Goal: Transaction & Acquisition: Subscribe to service/newsletter

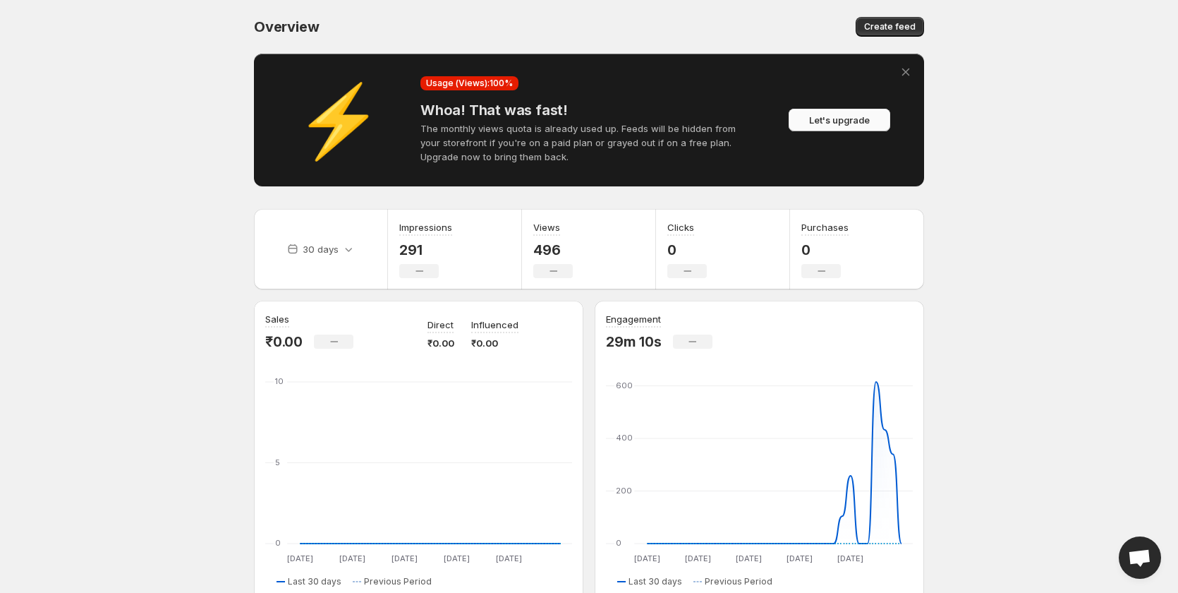
click at [821, 126] on span "Let's upgrade" at bounding box center [839, 120] width 61 height 14
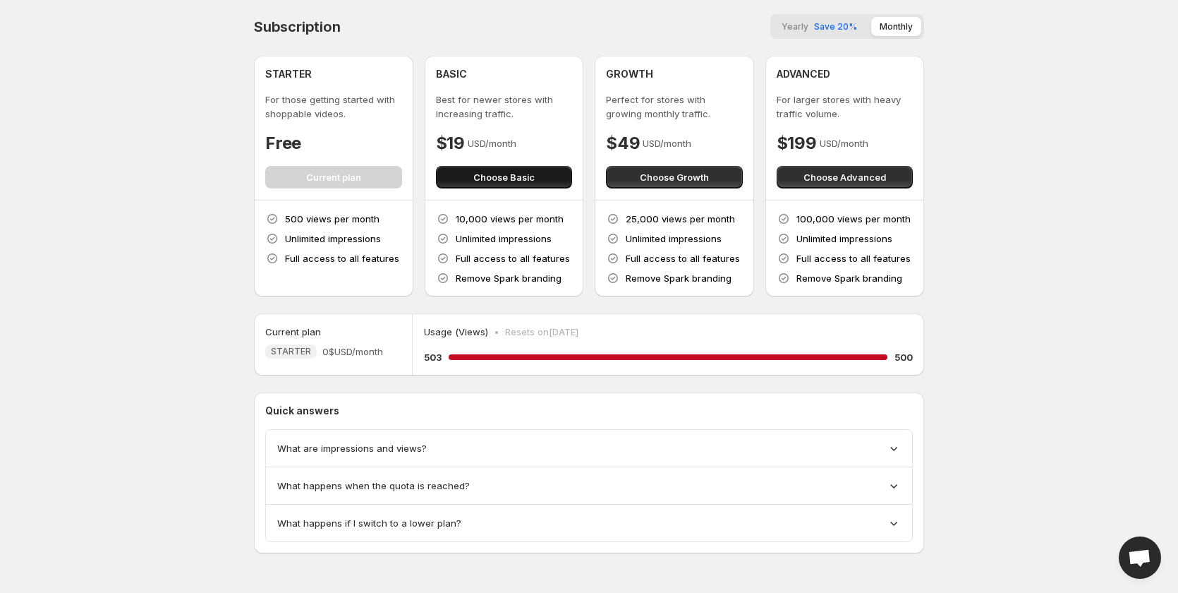
click at [524, 185] on button "Choose Basic" at bounding box center [504, 177] width 137 height 23
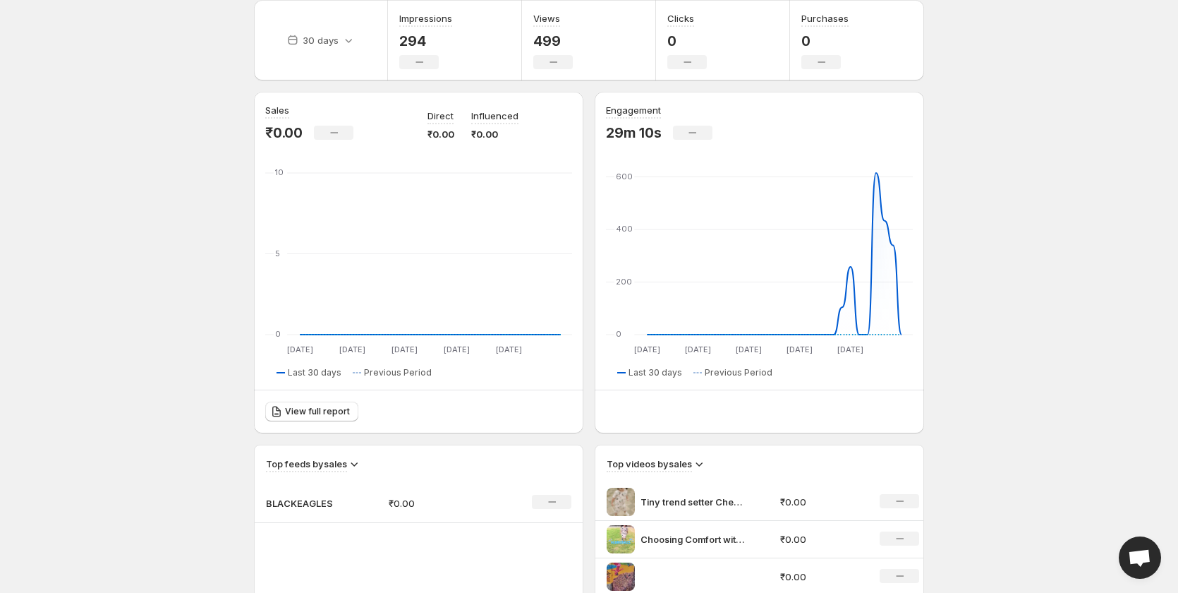
scroll to position [488, 0]
